Goal: Task Accomplishment & Management: Manage account settings

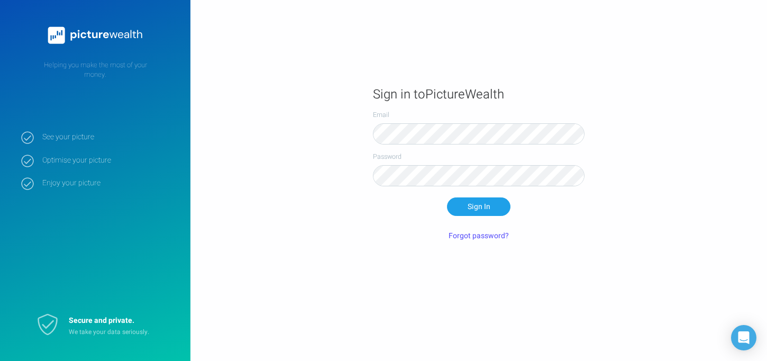
click at [239, 94] on main "Sign in to PictureWealth Email Password Sign In Forgot password?" at bounding box center [478, 180] width 577 height 218
click at [467, 202] on button "Sign In" at bounding box center [478, 206] width 63 height 18
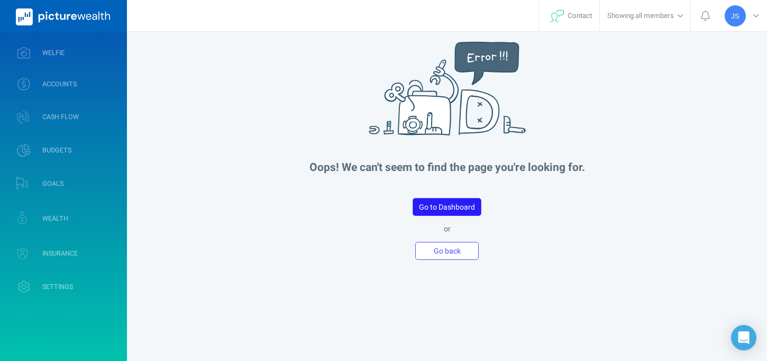
click at [459, 212] on button "Go to Dashboard" at bounding box center [447, 207] width 69 height 18
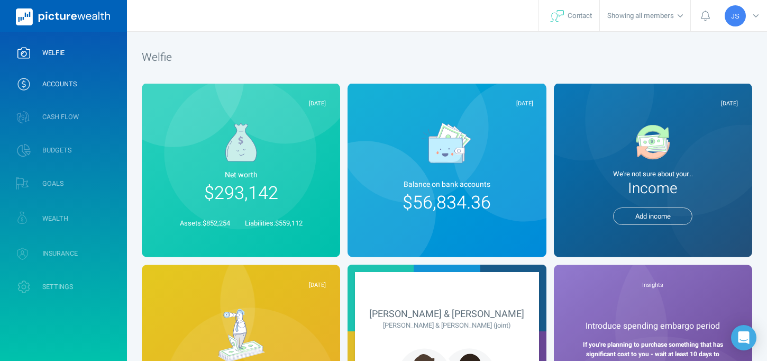
click at [81, 83] on link "ACCOUNTS" at bounding box center [63, 84] width 127 height 28
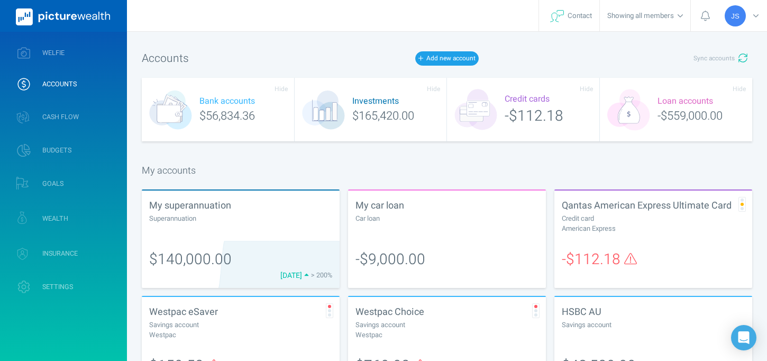
click at [457, 50] on div "Accounts Add new account Sync accounts" at bounding box center [447, 59] width 611 height 24
click at [451, 58] on button "Add new account" at bounding box center [446, 58] width 63 height 14
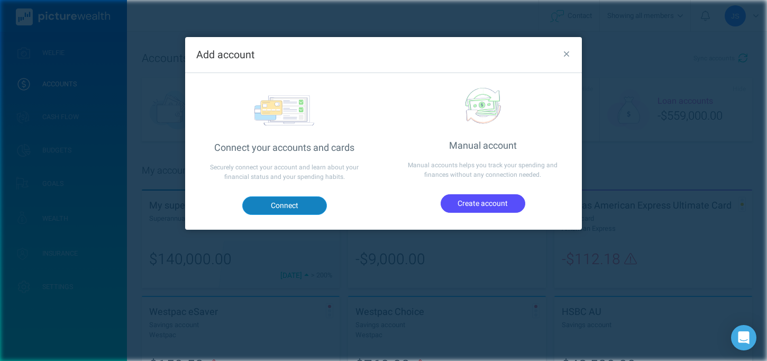
click at [306, 204] on button "Connect" at bounding box center [284, 205] width 85 height 18
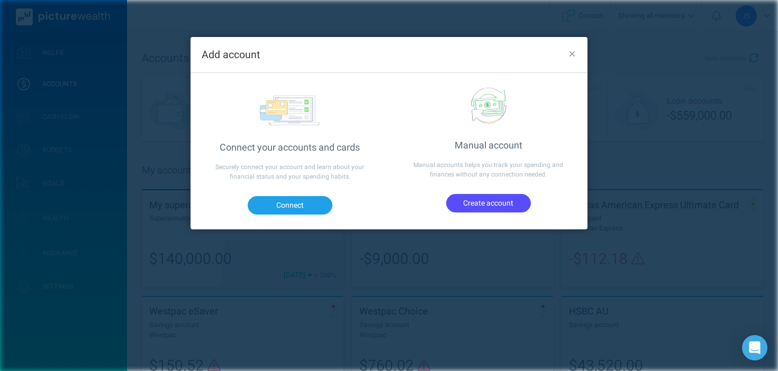
click at [570, 55] on icon "button" at bounding box center [572, 55] width 6 height 10
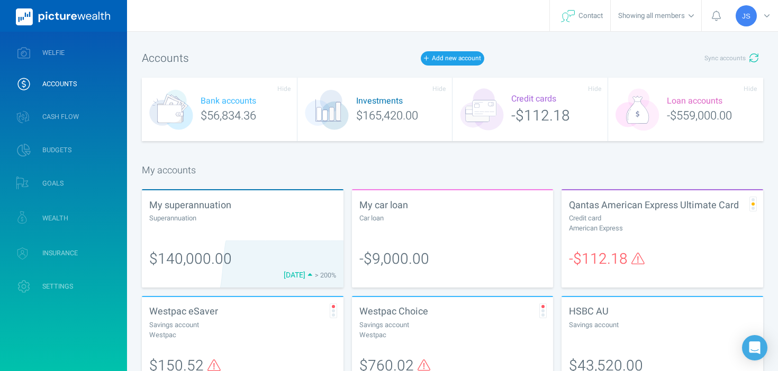
click at [335, 148] on div "Accounts Add new account Sync accounts Bank accounts $56,834.36 Investments $16…" at bounding box center [452, 323] width 651 height 582
click at [228, 212] on div "My superannuation Superannuation" at bounding box center [243, 215] width 202 height 50
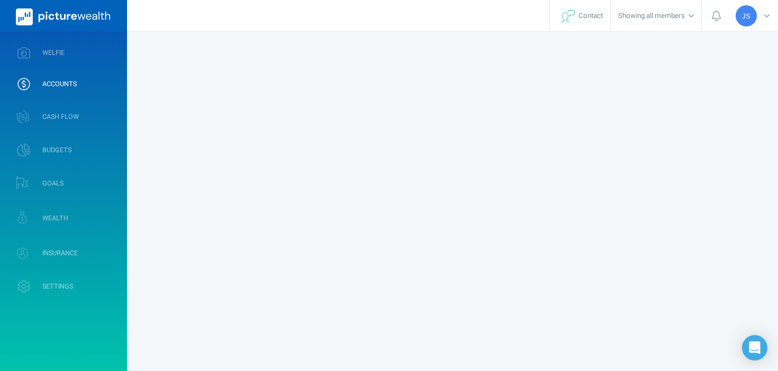
select select "L3M"
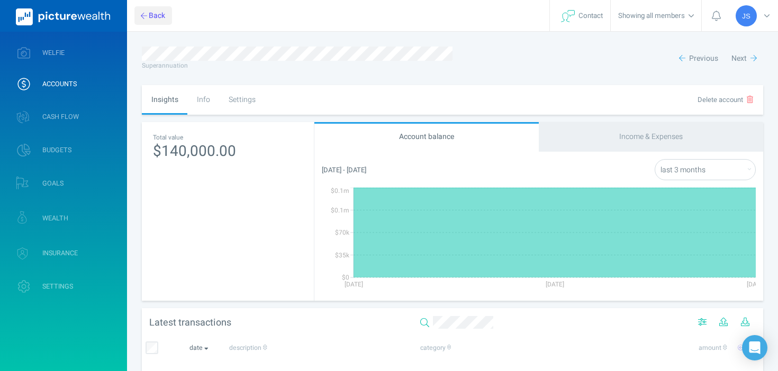
click at [150, 12] on button "Back" at bounding box center [153, 15] width 38 height 18
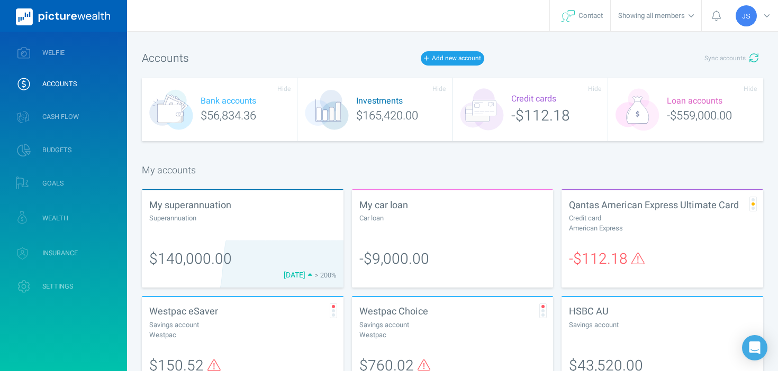
click at [255, 115] on div "Bank accounts $56,834.36" at bounding box center [220, 109] width 156 height 63
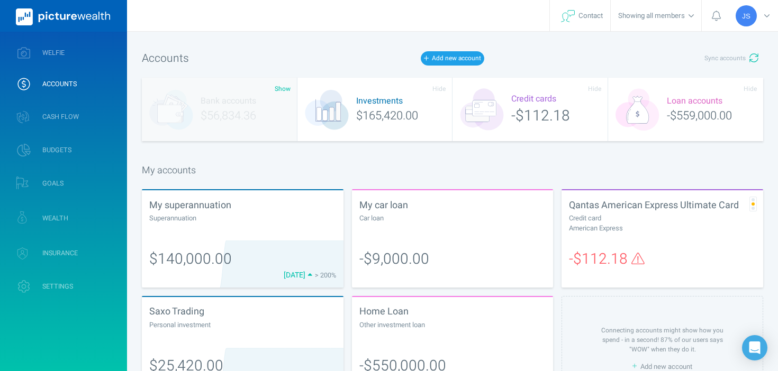
click at [255, 115] on div "Bank accounts $56,834.36" at bounding box center [220, 109] width 156 height 63
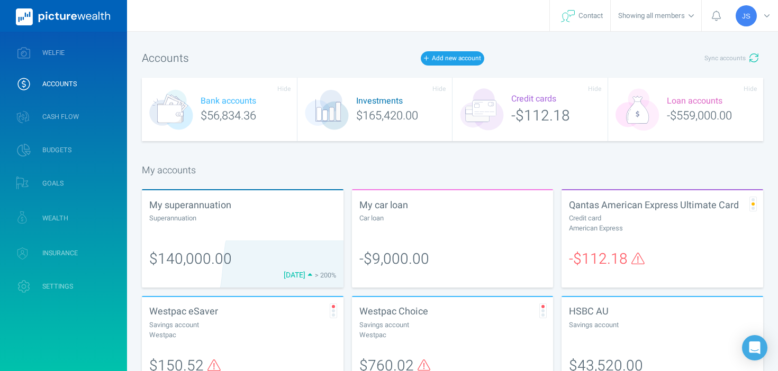
click at [439, 100] on div "Investments $165,420.00" at bounding box center [375, 109] width 156 height 63
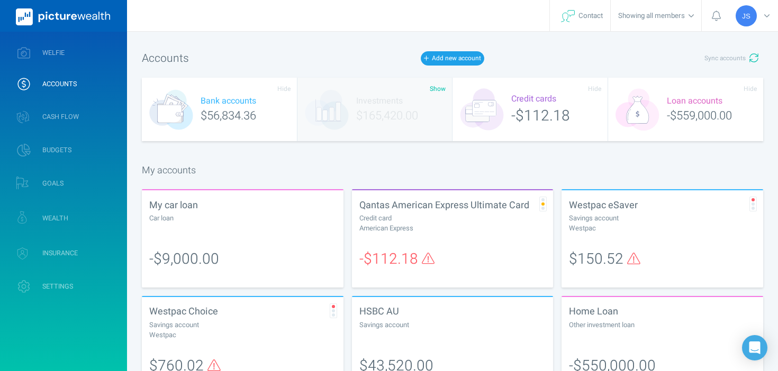
click at [439, 100] on div "Investments $165,420.00" at bounding box center [375, 109] width 156 height 63
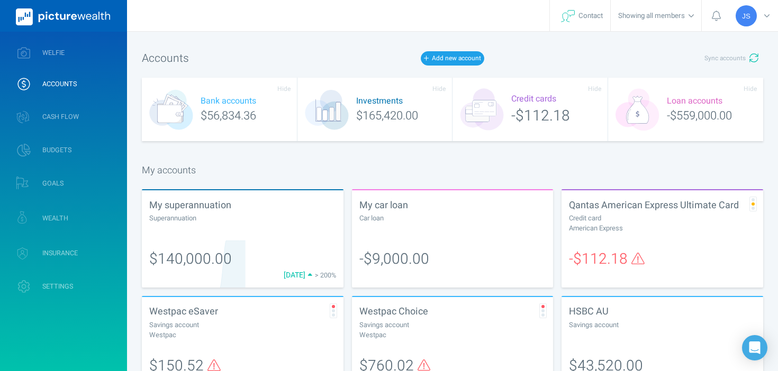
click at [254, 89] on div "Bank accounts $56,834.36" at bounding box center [220, 109] width 156 height 63
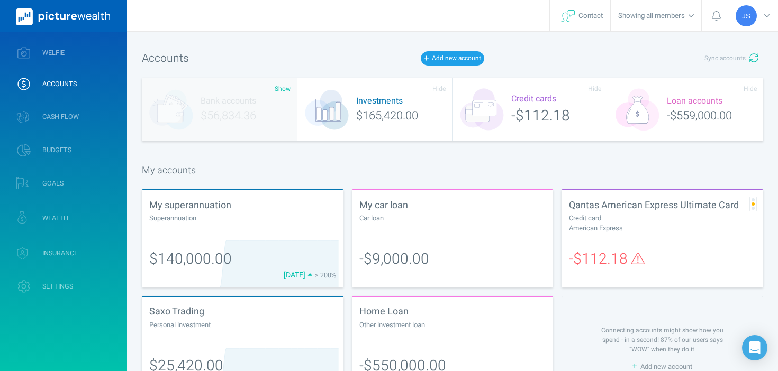
click at [516, 103] on div "Credit cards -$112.18" at bounding box center [530, 109] width 156 height 63
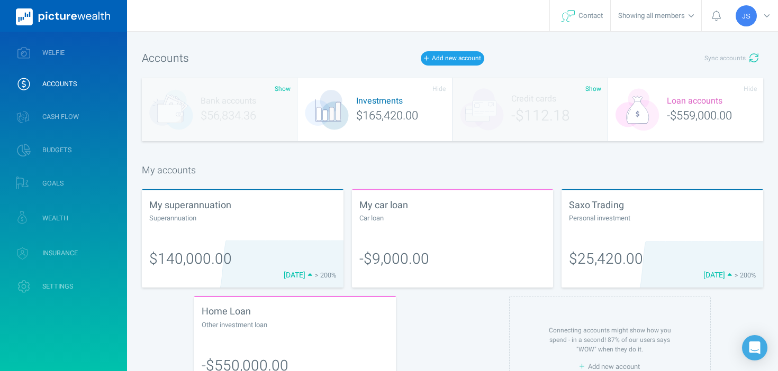
click at [758, 93] on div "Loan accounts -$559,000.00" at bounding box center [686, 109] width 156 height 63
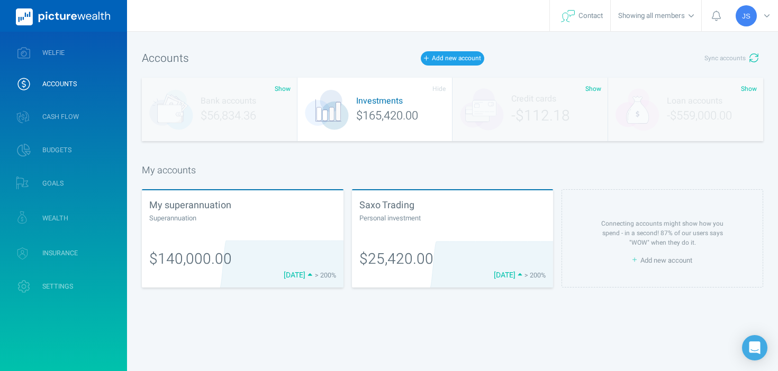
click at [446, 49] on div "Accounts Add new account Sync accounts" at bounding box center [452, 59] width 621 height 24
click at [443, 59] on button "Add new account" at bounding box center [452, 58] width 63 height 14
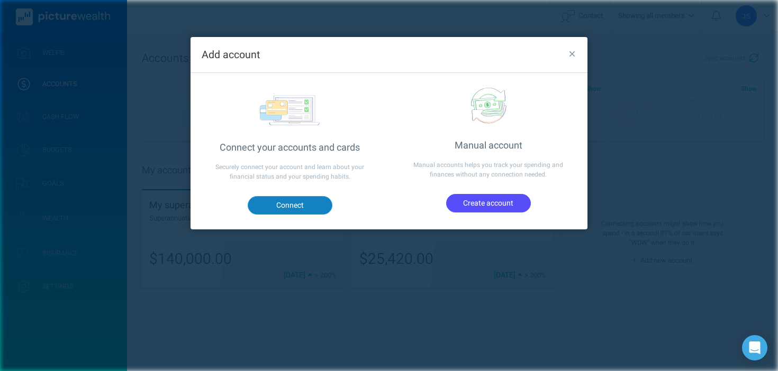
click at [311, 213] on button "Connect" at bounding box center [290, 205] width 85 height 18
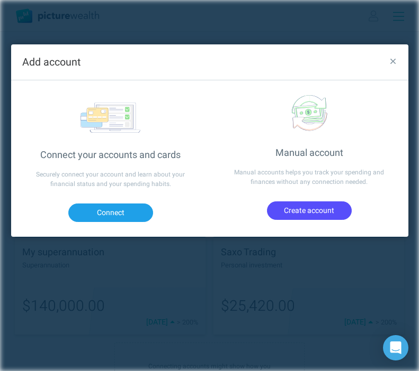
click at [391, 59] on icon "button" at bounding box center [392, 62] width 6 height 10
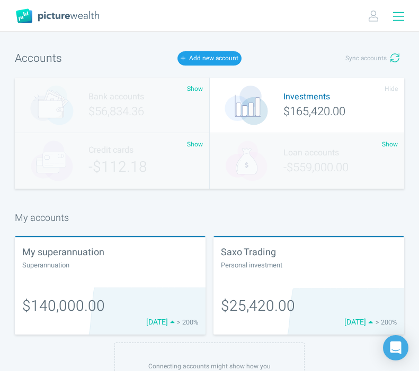
click at [24, 13] on img at bounding box center [57, 15] width 83 height 15
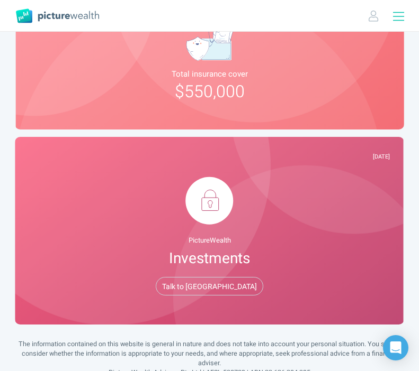
scroll to position [1333, 0]
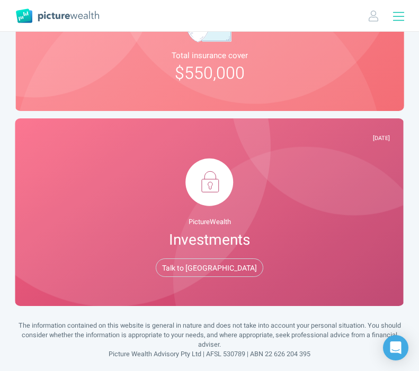
click at [235, 197] on div "PictureWealth Investments Talk to us" at bounding box center [209, 217] width 360 height 119
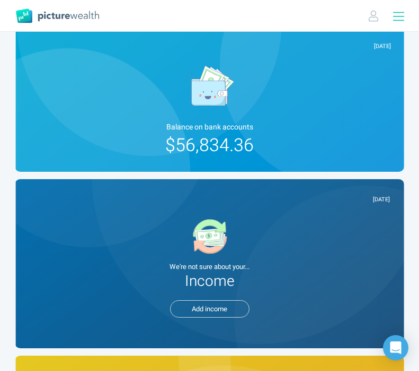
scroll to position [0, 0]
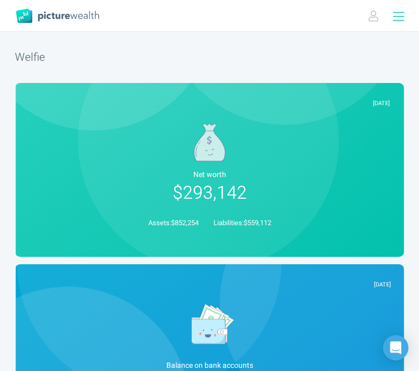
click at [390, 14] on div at bounding box center [401, 15] width 33 height 31
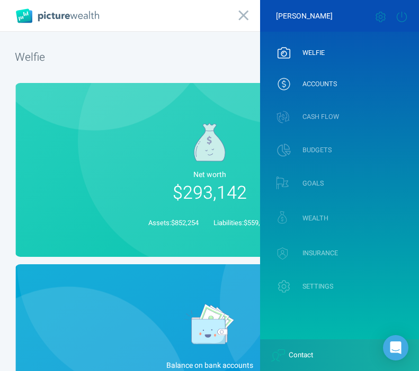
click at [334, 80] on span "ACCOUNTS" at bounding box center [319, 84] width 34 height 8
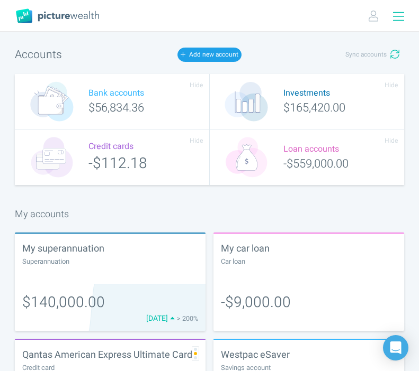
scroll to position [4, 0]
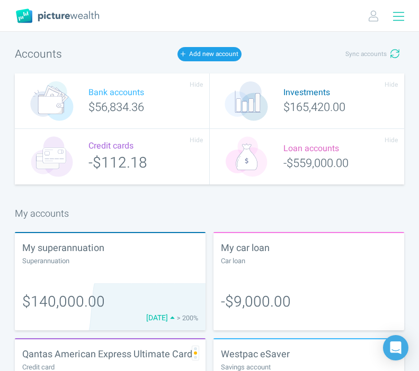
click at [286, 106] on div "Investments $165,420.00" at bounding box center [307, 102] width 195 height 56
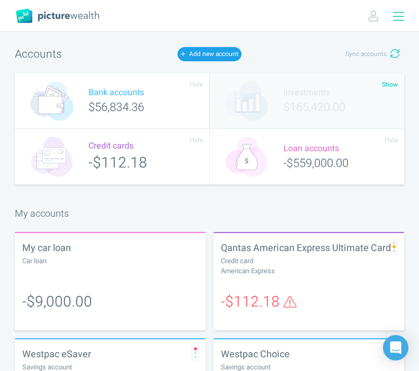
click at [286, 106] on div "Investments $165,420.00" at bounding box center [307, 102] width 195 height 56
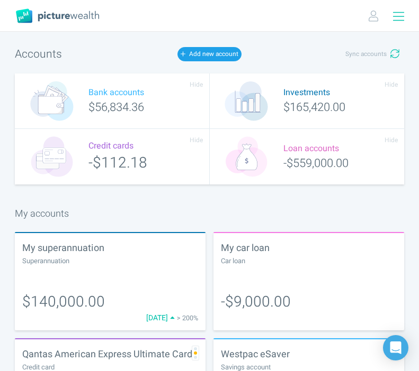
click at [144, 104] on div "Bank accounts $56,834.36" at bounding box center [112, 102] width 195 height 56
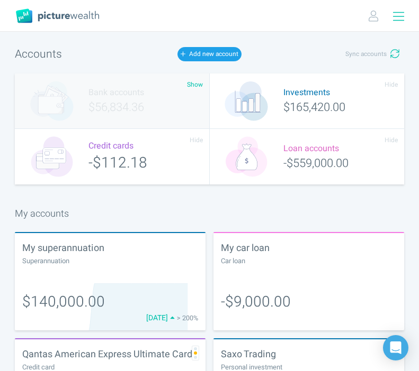
click at [144, 142] on div "Credit cards -$112.18" at bounding box center [112, 157] width 195 height 56
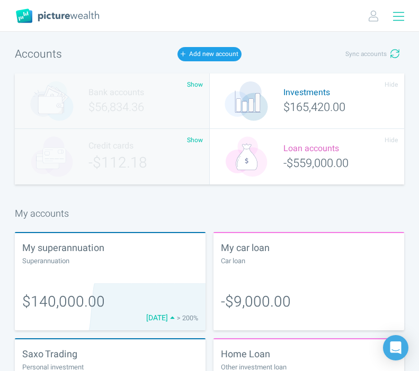
click at [304, 143] on div "Loan accounts -$559,000.00" at bounding box center [307, 157] width 195 height 56
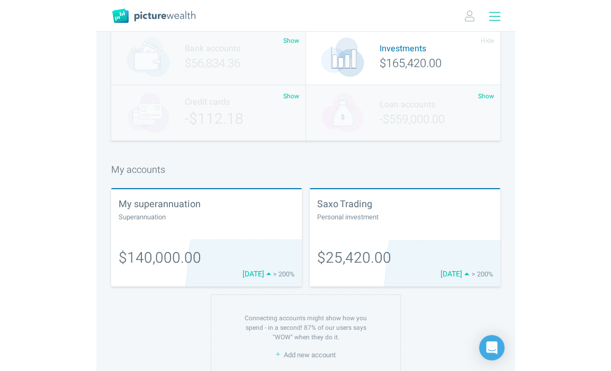
scroll to position [74, 0]
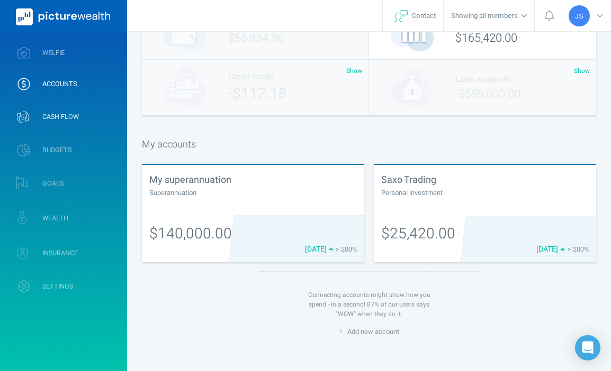
click at [64, 110] on link "CASH FLOW" at bounding box center [63, 117] width 127 height 31
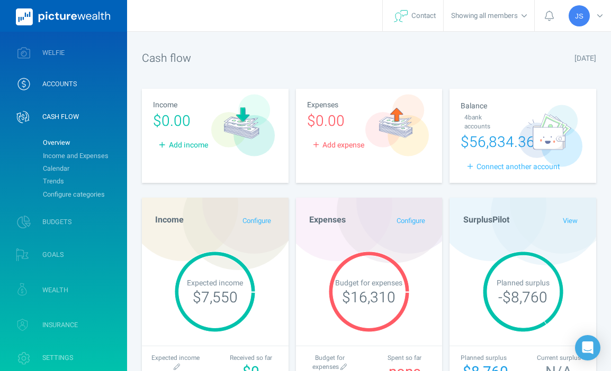
click at [82, 87] on link "ACCOUNTS" at bounding box center [63, 84] width 127 height 28
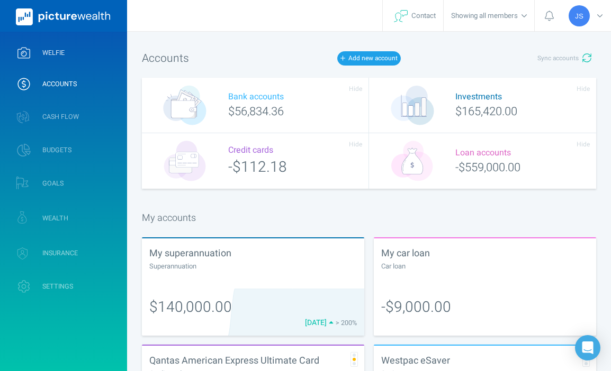
click at [84, 54] on link "WELFIE" at bounding box center [63, 53] width 127 height 28
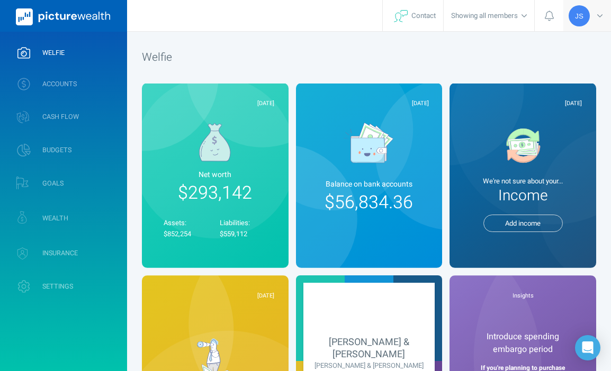
click at [580, 13] on span "JS" at bounding box center [579, 16] width 8 height 8
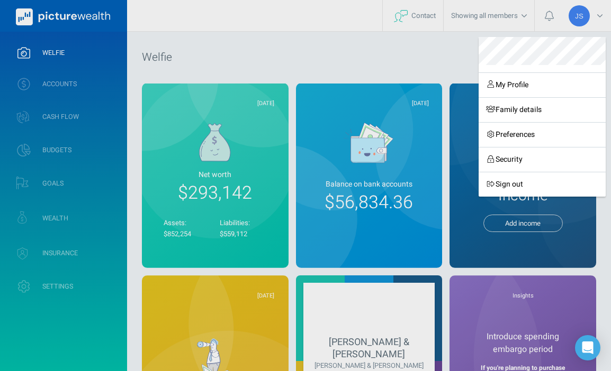
click at [458, 54] on div "My Profile Family details Preferences Security Sign out" at bounding box center [305, 185] width 611 height 371
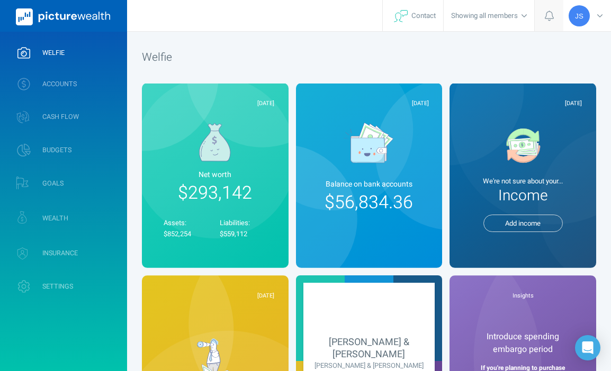
click at [552, 17] on icon at bounding box center [549, 16] width 10 height 11
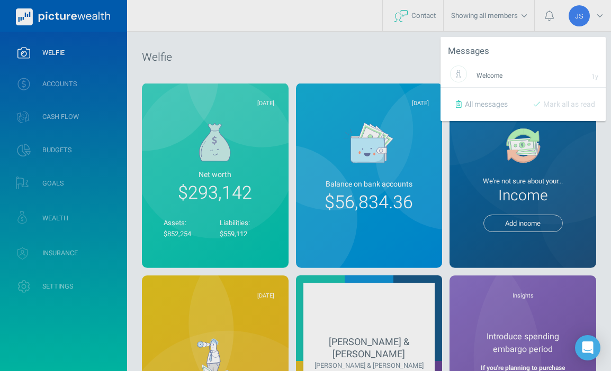
click at [571, 14] on div "Messages Welcome 1y All messages Mark all as read" at bounding box center [305, 185] width 611 height 371
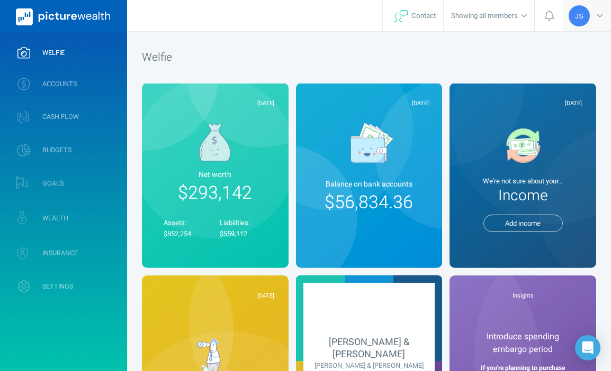
click at [581, 16] on span "JS" at bounding box center [579, 16] width 8 height 8
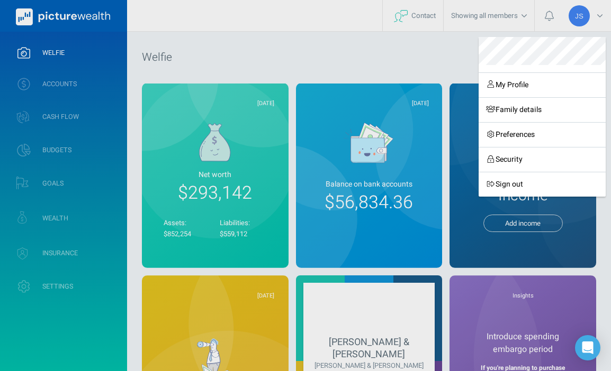
click at [548, 71] on div "My Profile Family details Preferences Security Sign out" at bounding box center [541, 117] width 127 height 160
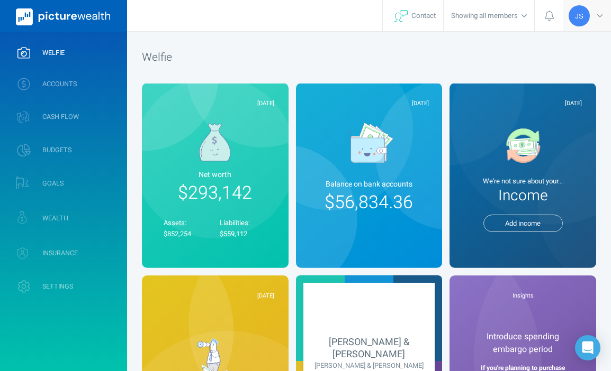
click at [582, 14] on span "JS" at bounding box center [579, 16] width 8 height 8
click at [586, 17] on span "JS" at bounding box center [578, 15] width 21 height 21
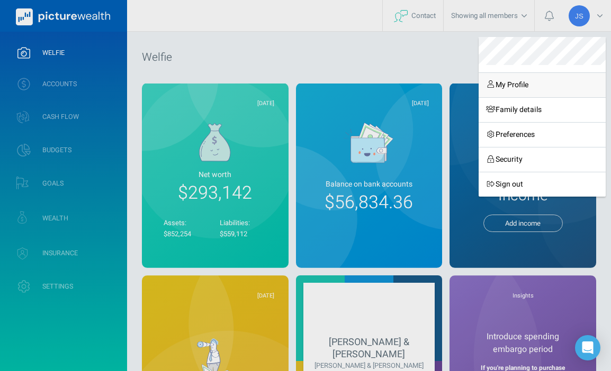
click at [555, 82] on link "My Profile" at bounding box center [541, 84] width 127 height 25
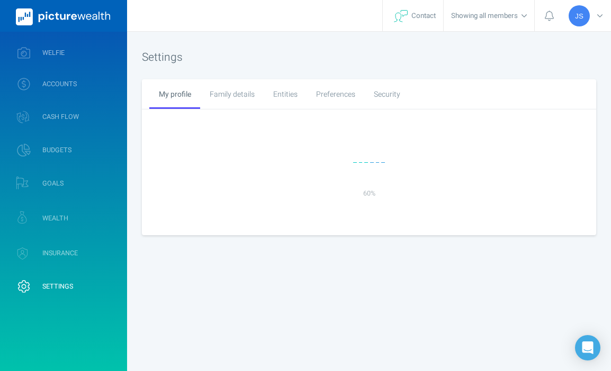
select select "9"
select select "15"
select select "1985"
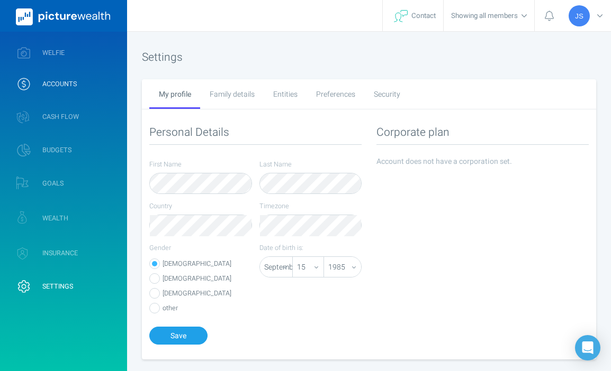
click at [58, 88] on span "ACCOUNTS" at bounding box center [59, 84] width 34 height 8
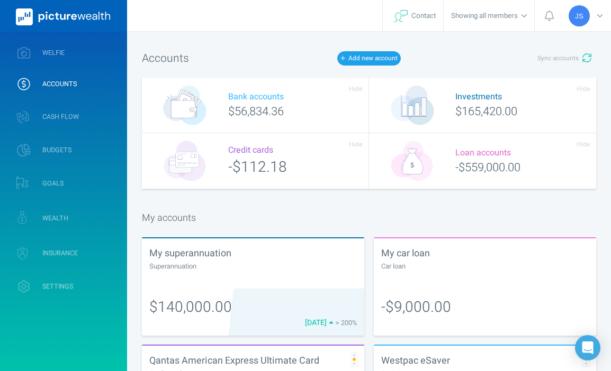
click at [284, 220] on div "My accounts" at bounding box center [369, 218] width 454 height 14
click at [294, 159] on div "Credit cards -$112.18" at bounding box center [255, 161] width 227 height 56
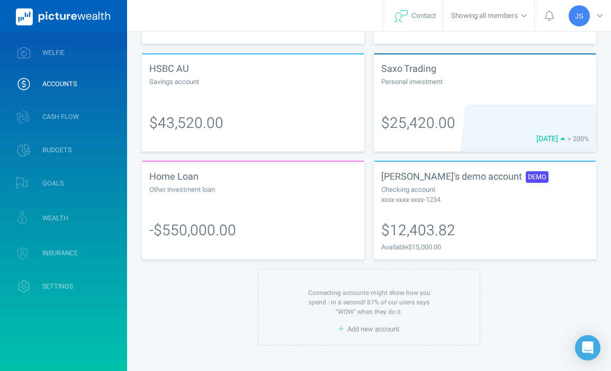
scroll to position [319, 0]
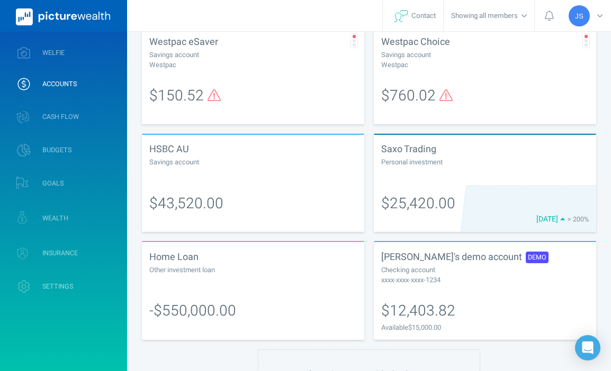
click at [314, 72] on div "Westpac eSaver Savings account Westpac" at bounding box center [253, 52] width 222 height 50
select select "L3M"
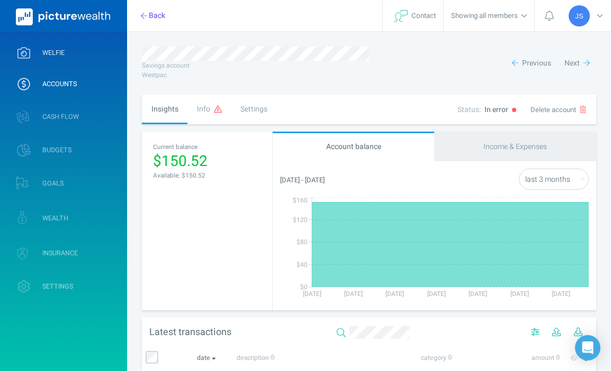
click at [55, 51] on span "WELFIE" at bounding box center [53, 53] width 22 height 8
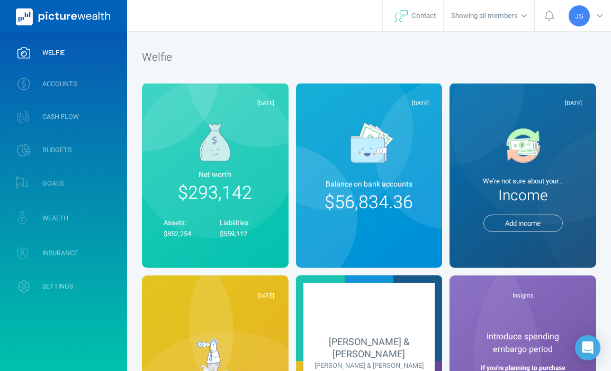
click at [78, 83] on link "ACCOUNTS" at bounding box center [63, 84] width 127 height 28
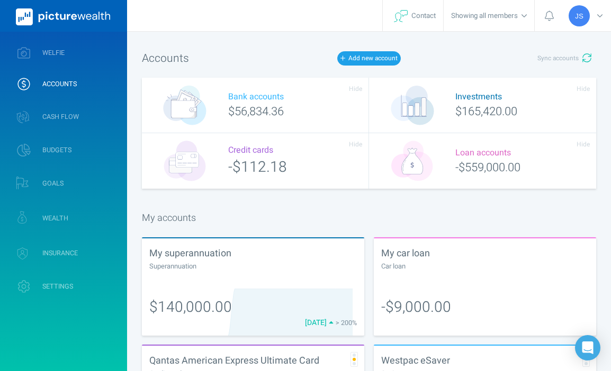
click at [248, 58] on h1 "Accounts" at bounding box center [217, 58] width 151 height 16
click at [383, 54] on button "Add new account" at bounding box center [368, 58] width 63 height 14
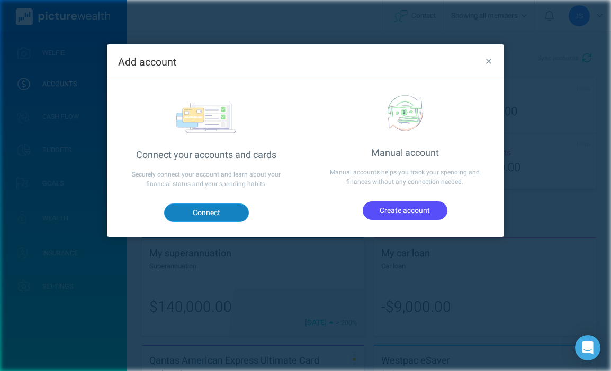
click at [233, 206] on button "Connect" at bounding box center [206, 213] width 85 height 18
